Goal: Information Seeking & Learning: Find specific fact

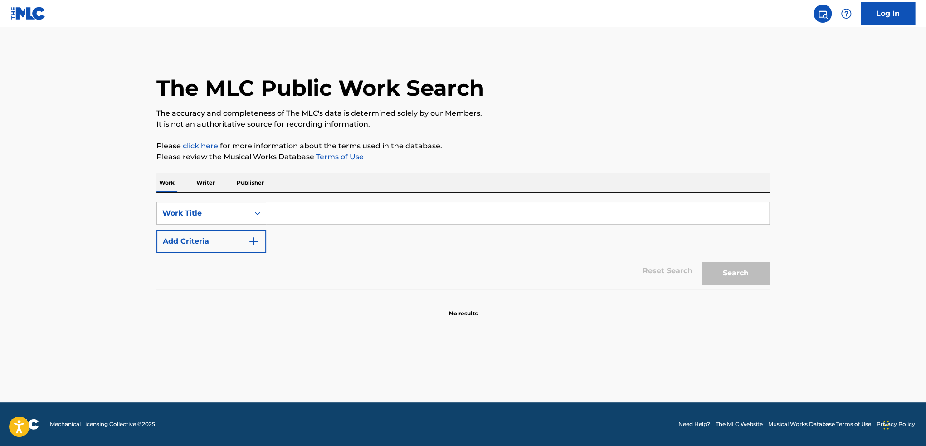
click at [274, 214] on input "Search Form" at bounding box center [517, 213] width 503 height 22
click at [328, 208] on input "Search Form" at bounding box center [517, 213] width 503 height 22
type input "so danca samba"
click at [225, 236] on button "Add Criteria" at bounding box center [211, 241] width 110 height 23
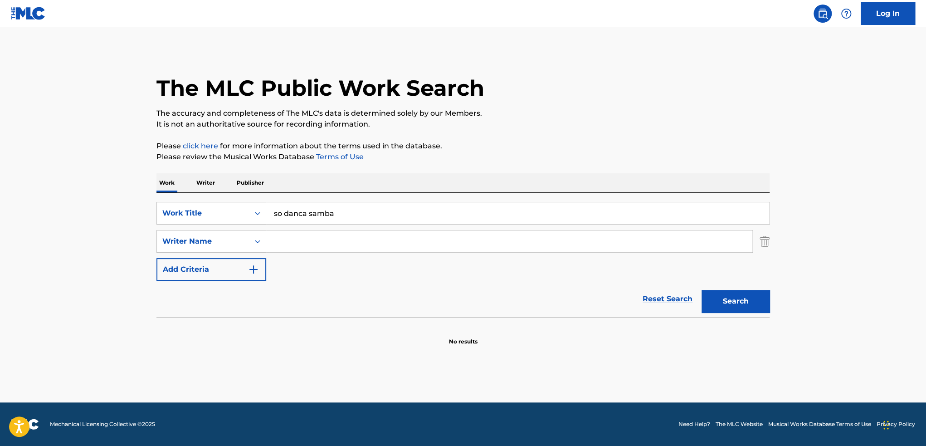
click at [290, 240] on input "Search Form" at bounding box center [509, 241] width 486 height 22
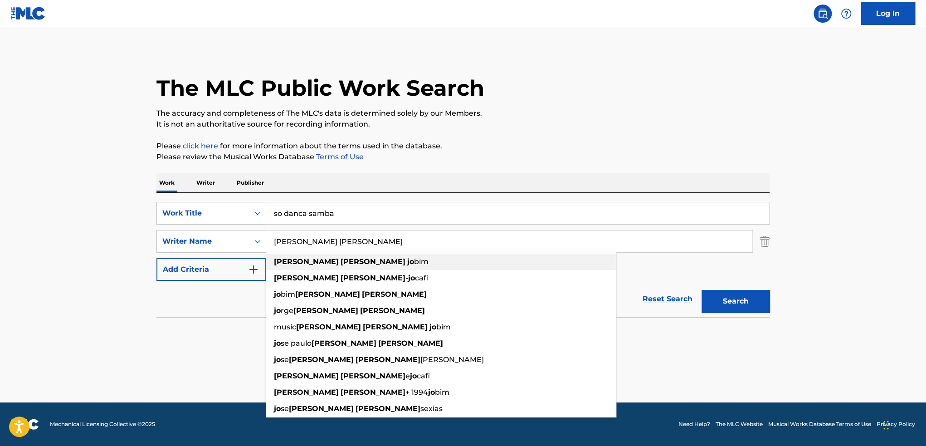
click at [294, 263] on strong "[PERSON_NAME]" at bounding box center [306, 261] width 65 height 9
type input "[PERSON_NAME]"
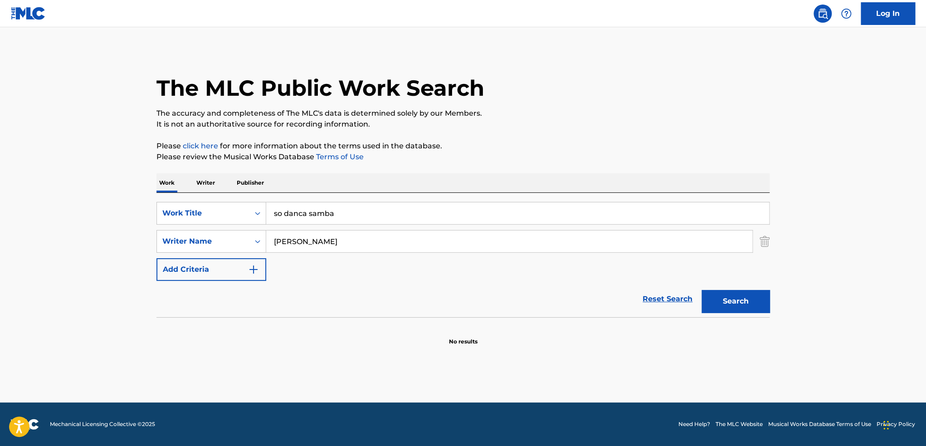
click at [739, 295] on button "Search" at bounding box center [735, 301] width 68 height 23
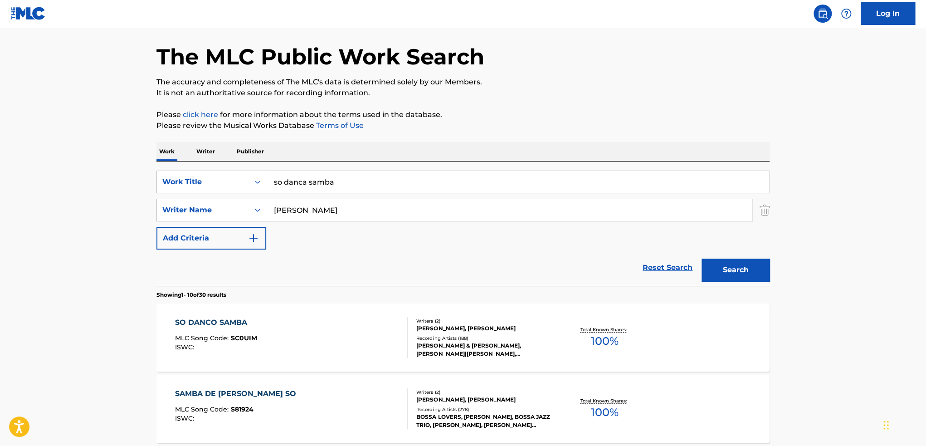
scroll to position [91, 0]
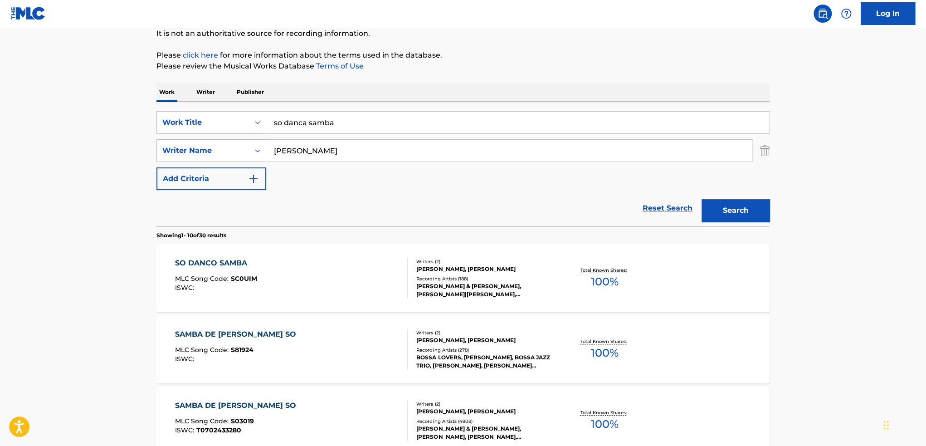
click at [621, 279] on div "Total Known Shares: 100 %" at bounding box center [604, 278] width 102 height 28
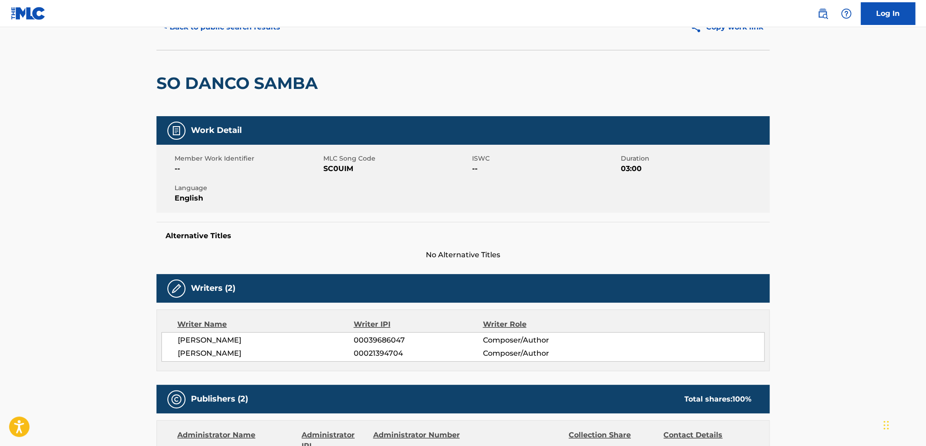
scroll to position [317, 0]
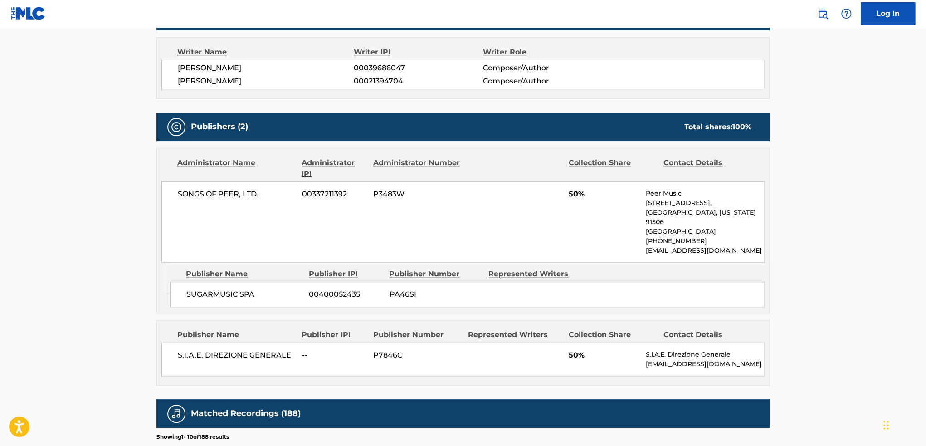
drag, startPoint x: 656, startPoint y: 250, endPoint x: 645, endPoint y: 238, distance: 16.4
click at [645, 246] on p "[EMAIL_ADDRESS][DOMAIN_NAME]" at bounding box center [704, 251] width 118 height 10
copy p "[EMAIL_ADDRESS][DOMAIN_NAME]"
drag, startPoint x: 718, startPoint y: 363, endPoint x: 644, endPoint y: 352, distance: 75.2
click at [644, 352] on div "S.I.A.E. DIREZIONE GENERALE -- P7846C 50% S.I.A.E. Direzione Generale [EMAIL_AD…" at bounding box center [462, 359] width 603 height 34
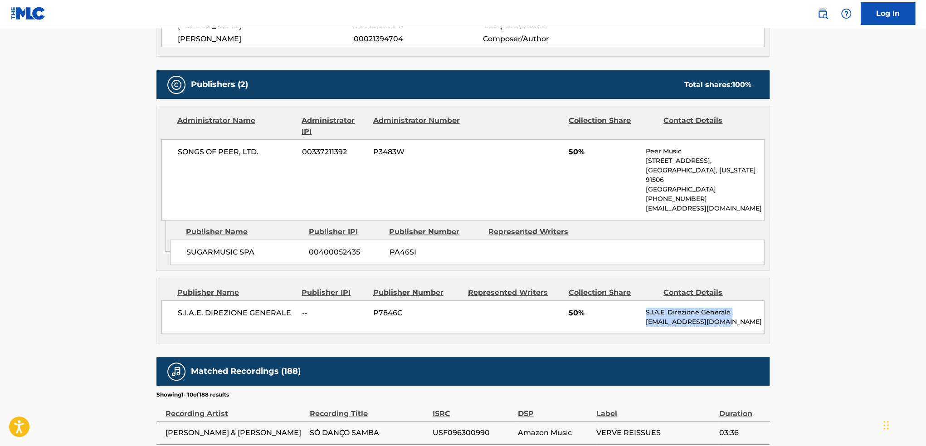
scroll to position [453, 0]
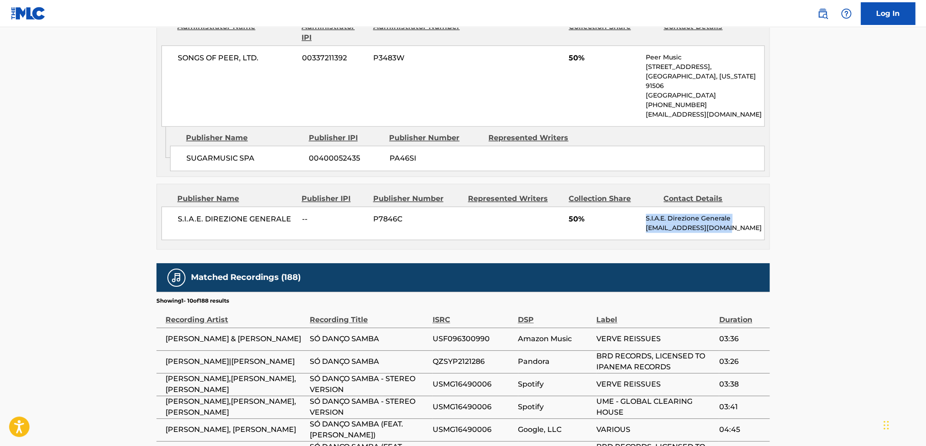
copy div "S.I.A.E. Direzione Generale [EMAIL_ADDRESS][DOMAIN_NAME]"
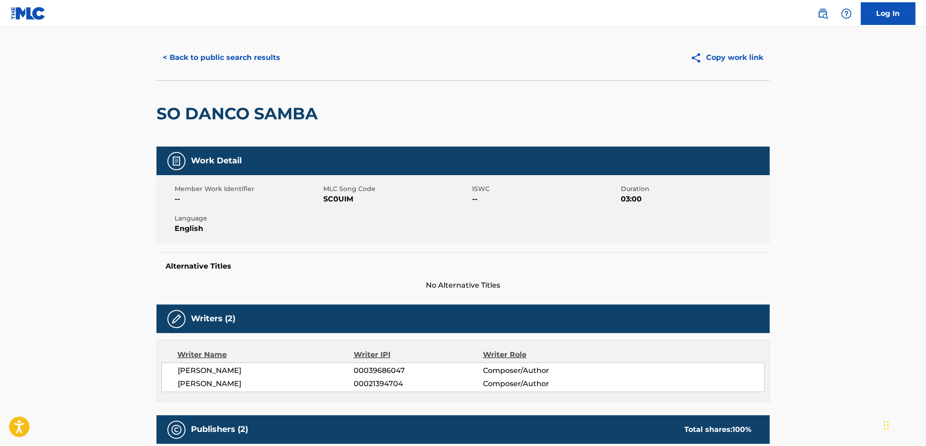
scroll to position [0, 0]
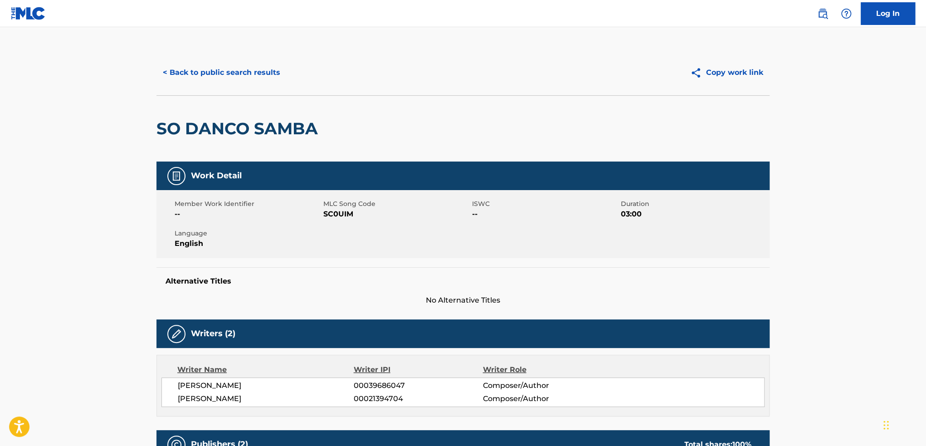
click at [202, 78] on button "< Back to public search results" at bounding box center [221, 72] width 130 height 23
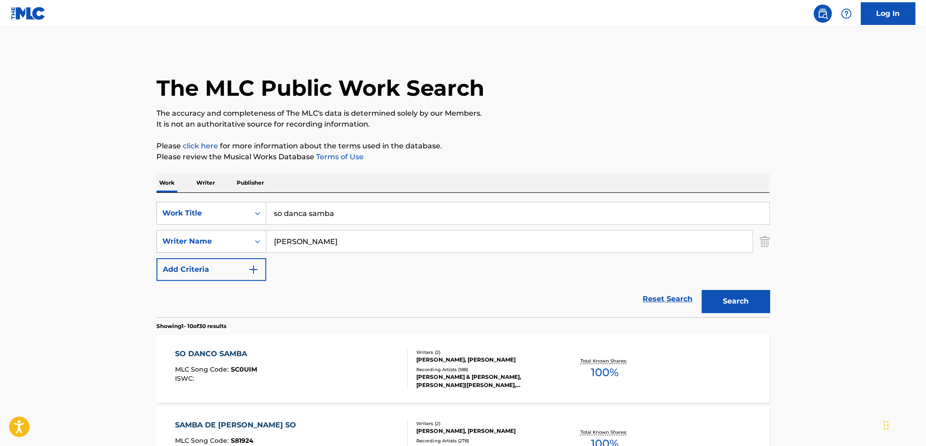
click at [318, 215] on input "so danca samba" at bounding box center [517, 213] width 503 height 22
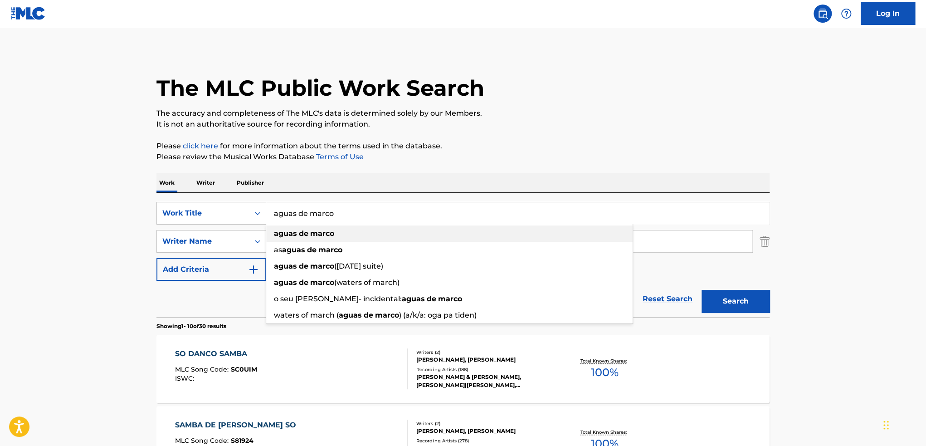
type input "aguas de marco"
click at [340, 230] on div "aguas de marco" at bounding box center [449, 233] width 366 height 16
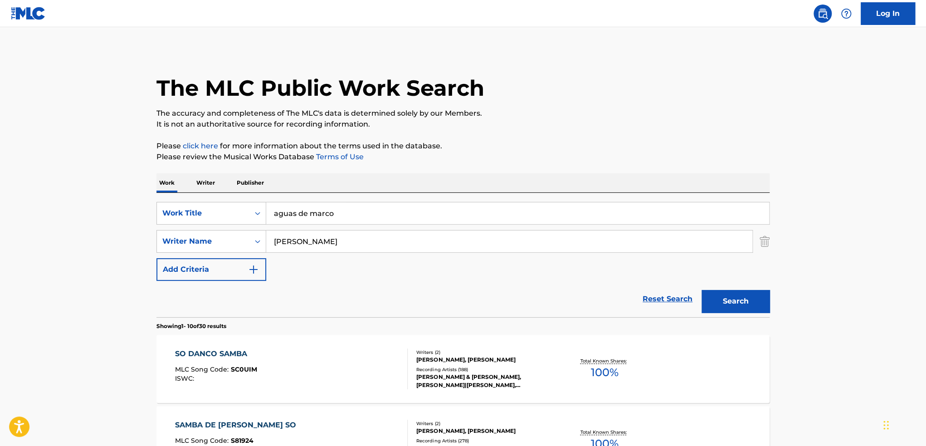
click at [318, 239] on input "[PERSON_NAME]" at bounding box center [509, 241] width 486 height 22
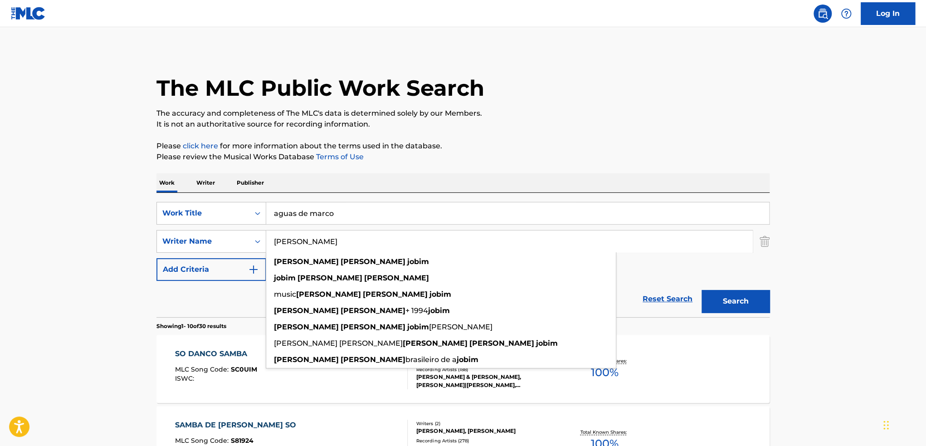
click at [318, 239] on input "[PERSON_NAME]" at bounding box center [509, 241] width 486 height 22
click at [762, 300] on button "Search" at bounding box center [735, 301] width 68 height 23
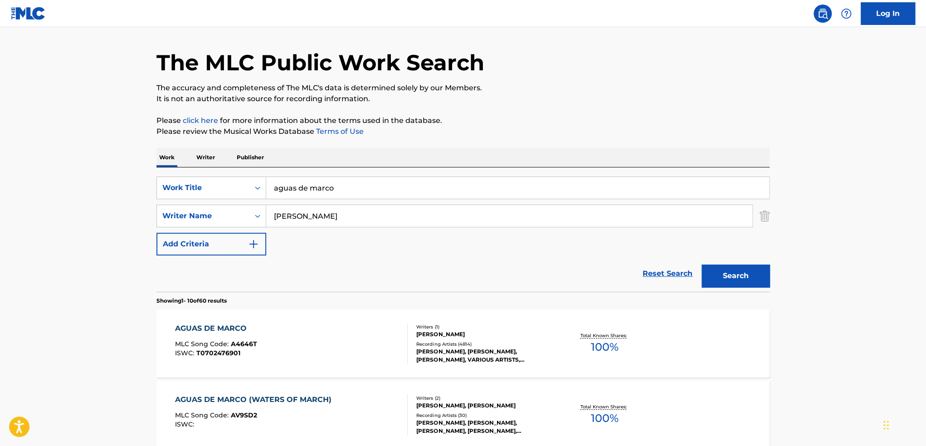
scroll to position [45, 0]
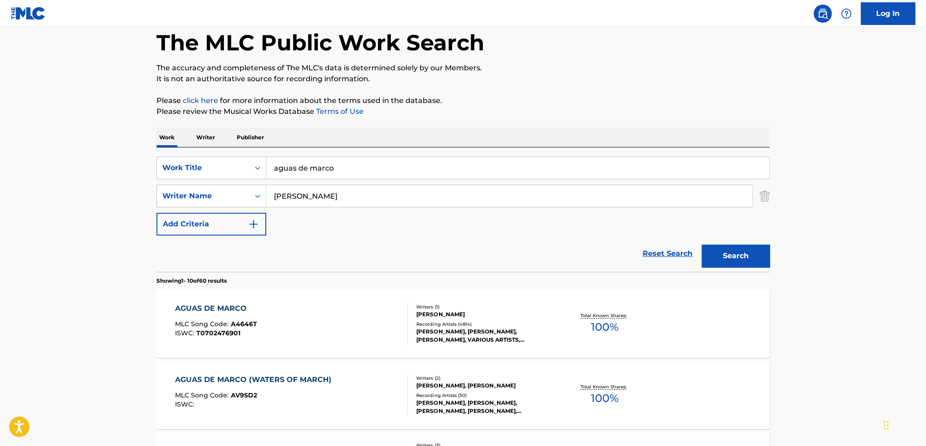
click at [391, 325] on div "AGUAS DE MARCO MLC Song Code : A4646T ISWC : T0702476901" at bounding box center [291, 323] width 233 height 41
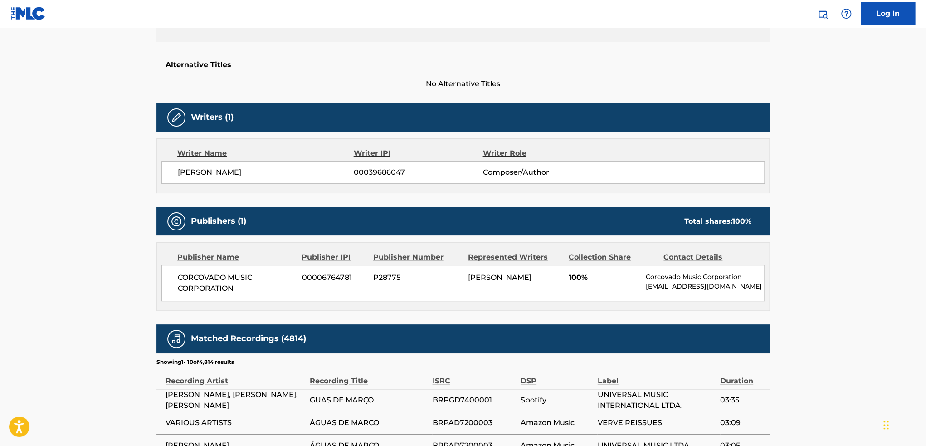
scroll to position [272, 0]
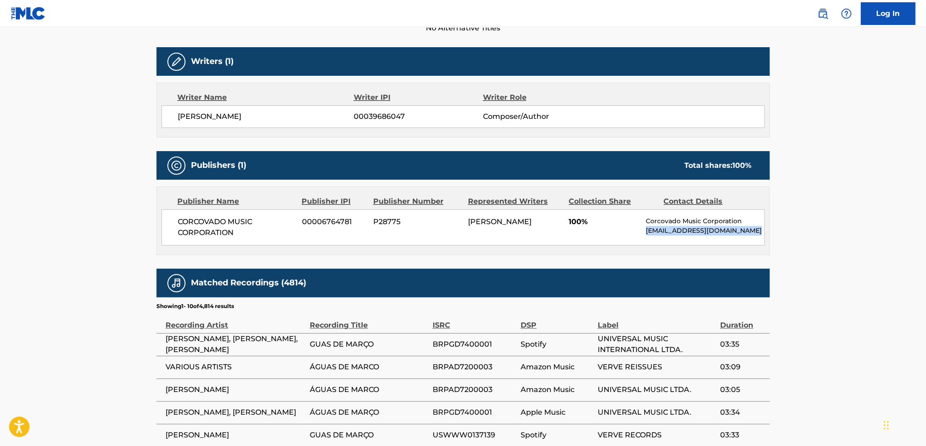
drag, startPoint x: 749, startPoint y: 231, endPoint x: 645, endPoint y: 233, distance: 104.7
click at [645, 233] on div "CORCOVADO MUSIC CORPORATION 00006764781 P28775 [PERSON_NAME] 100% Corcovado Mus…" at bounding box center [462, 227] width 603 height 36
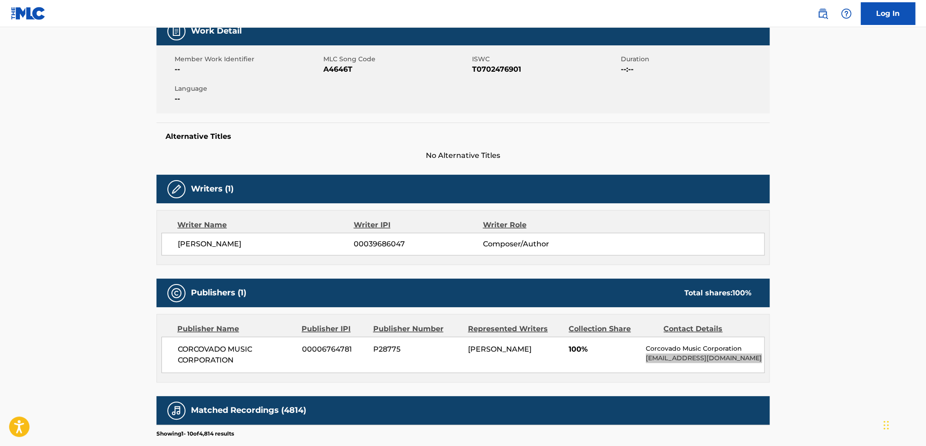
scroll to position [0, 0]
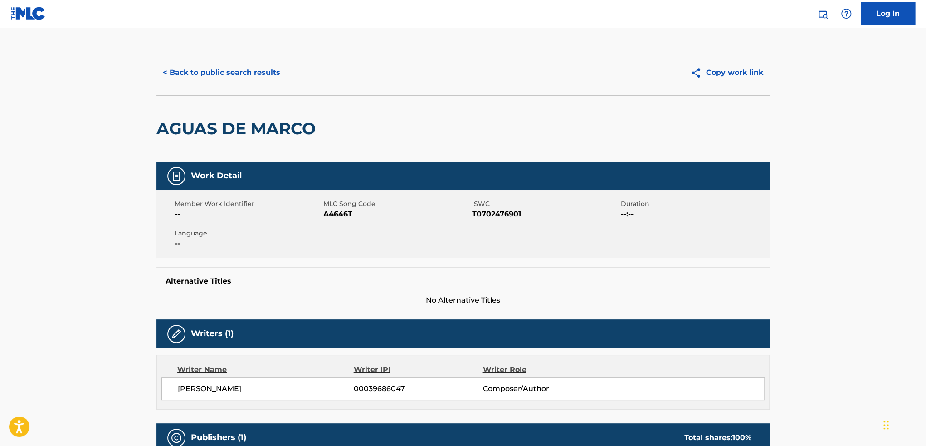
click at [250, 75] on button "< Back to public search results" at bounding box center [221, 72] width 130 height 23
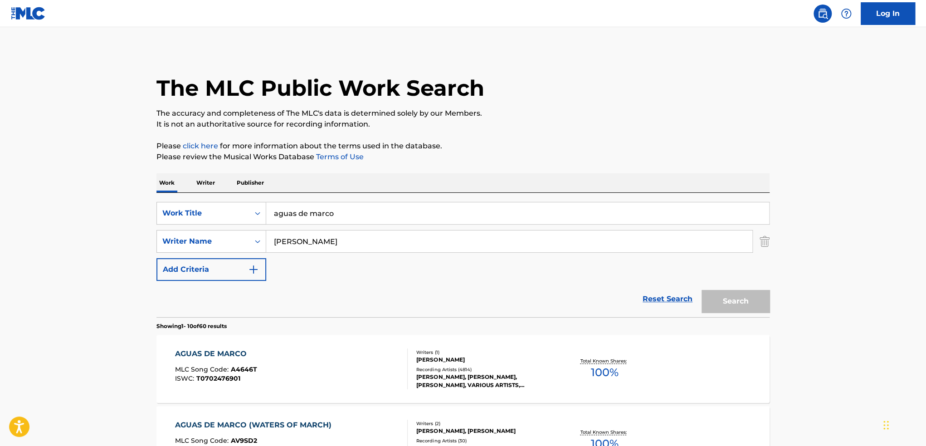
scroll to position [45, 0]
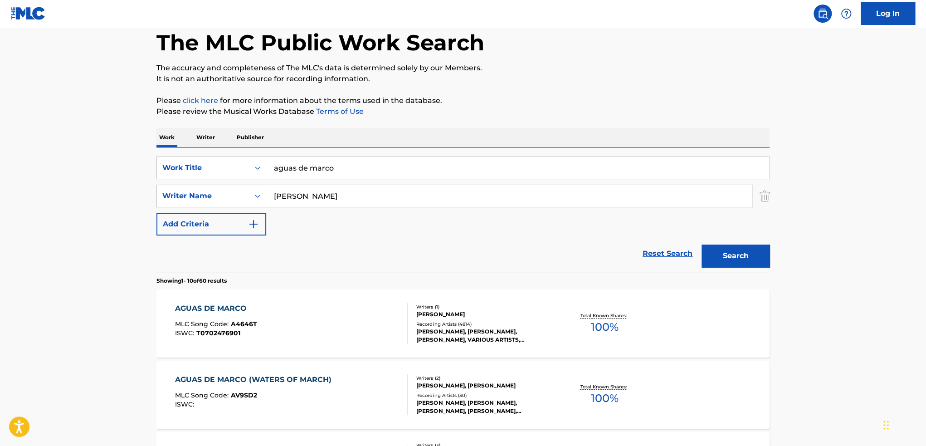
click at [319, 169] on input "aguas de marco" at bounding box center [517, 168] width 503 height 22
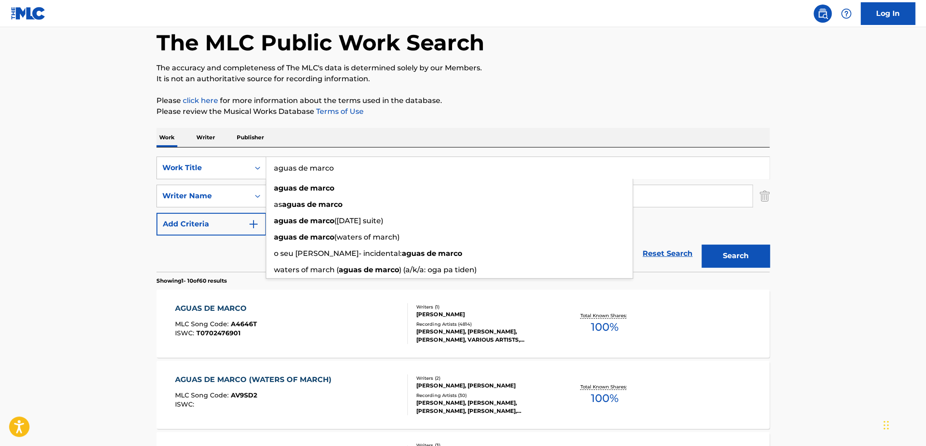
click at [319, 169] on input "aguas de marco" at bounding box center [517, 168] width 503 height 22
click at [248, 193] on div "Writer Name" at bounding box center [203, 195] width 92 height 17
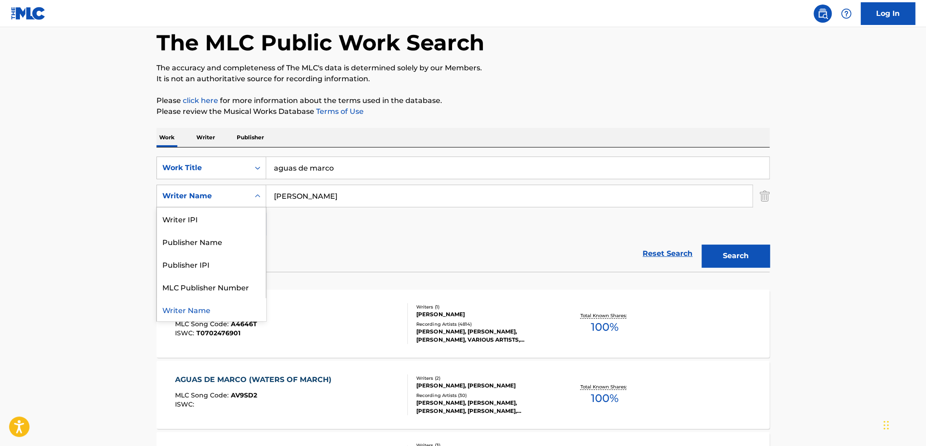
click at [305, 200] on input "[PERSON_NAME]" at bounding box center [509, 196] width 486 height 22
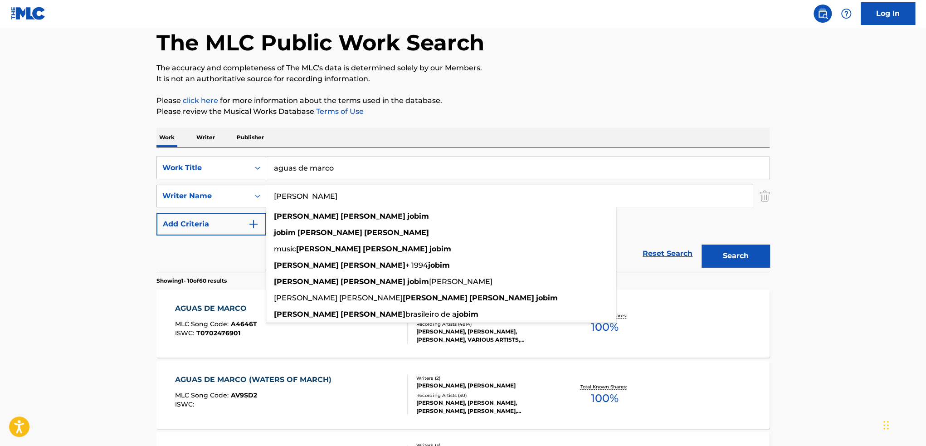
click at [305, 200] on input "[PERSON_NAME]" at bounding box center [509, 196] width 486 height 22
click at [306, 200] on input "[PERSON_NAME]" at bounding box center [509, 196] width 486 height 22
paste input "[PERSON_NAME]"
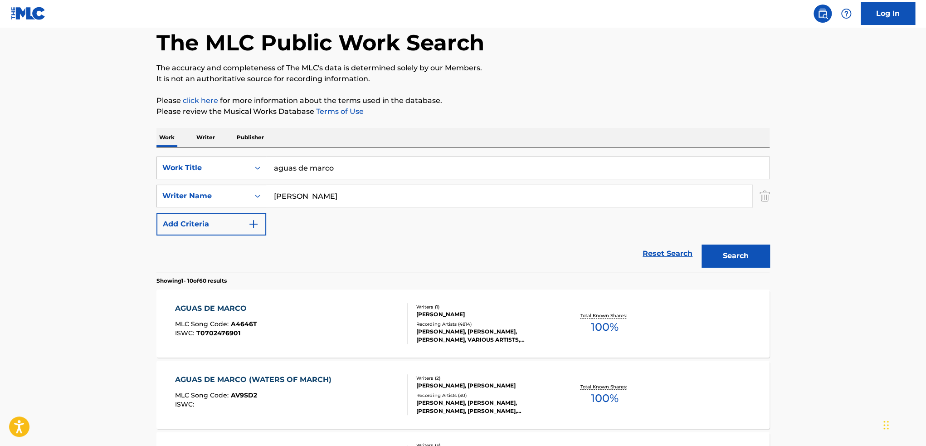
type input "[PERSON_NAME]"
click at [312, 171] on input "aguas de marco" at bounding box center [517, 168] width 503 height 22
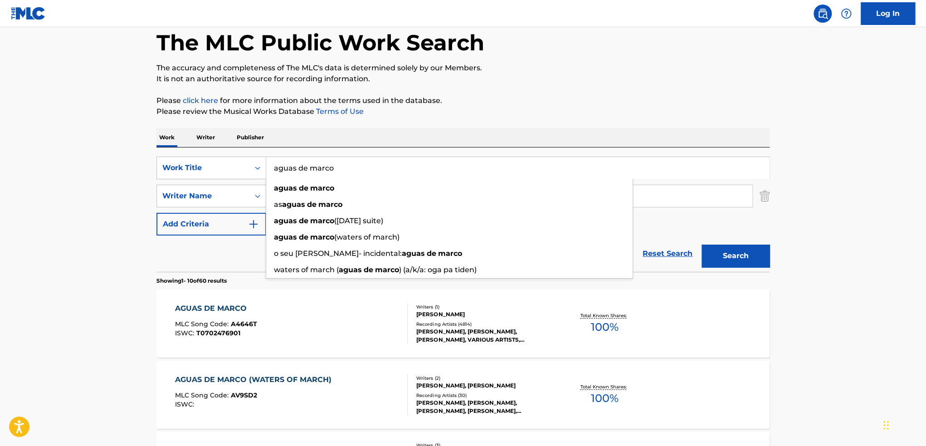
click at [312, 171] on input "aguas de marco" at bounding box center [517, 168] width 503 height 22
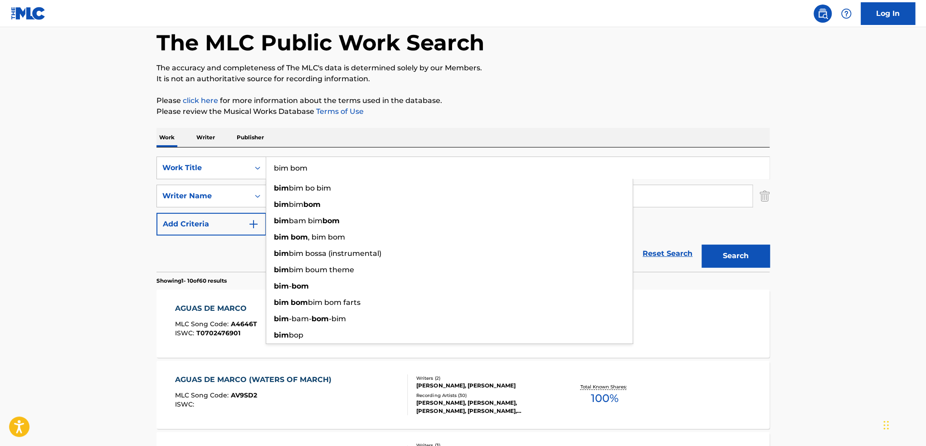
type input "bim bom"
click at [701, 244] on button "Search" at bounding box center [735, 255] width 68 height 23
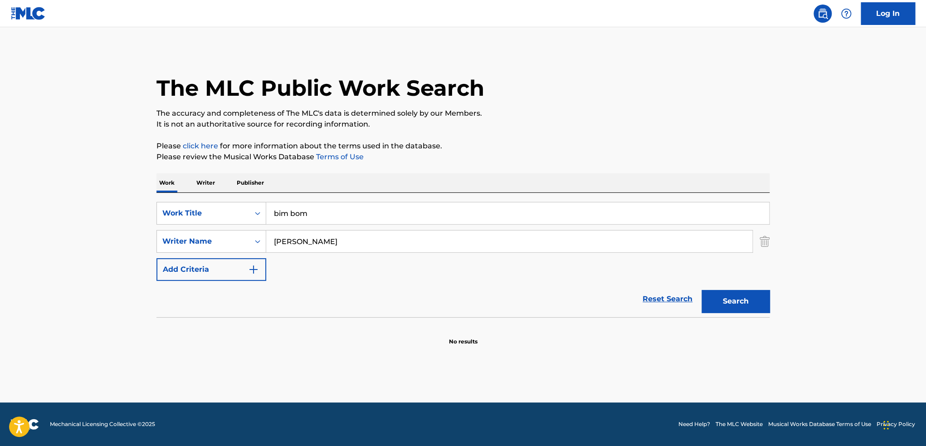
click at [750, 305] on button "Search" at bounding box center [735, 301] width 68 height 23
